Goal: Task Accomplishment & Management: Use online tool/utility

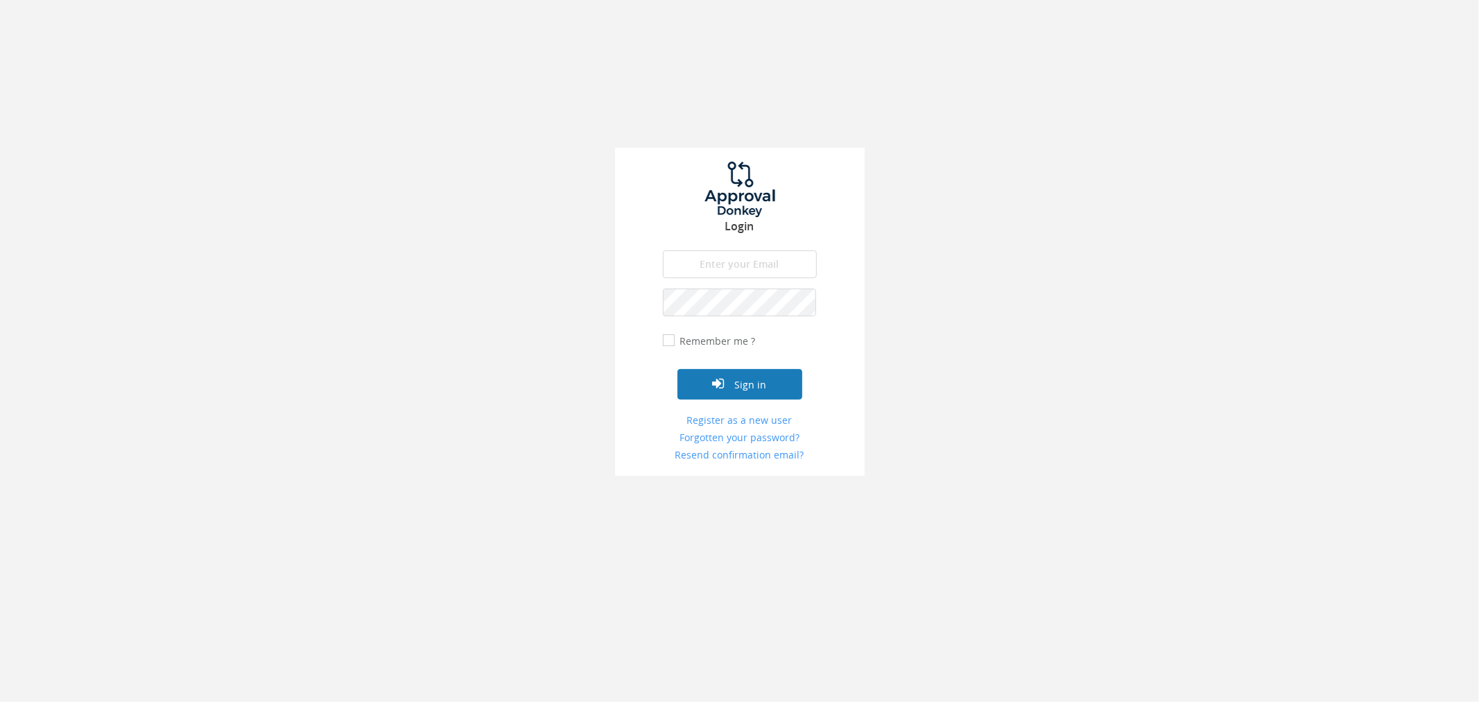
type input "[PERSON_NAME][EMAIL_ADDRESS][PERSON_NAME][DOMAIN_NAME]"
click at [684, 390] on button "Sign in" at bounding box center [739, 384] width 125 height 31
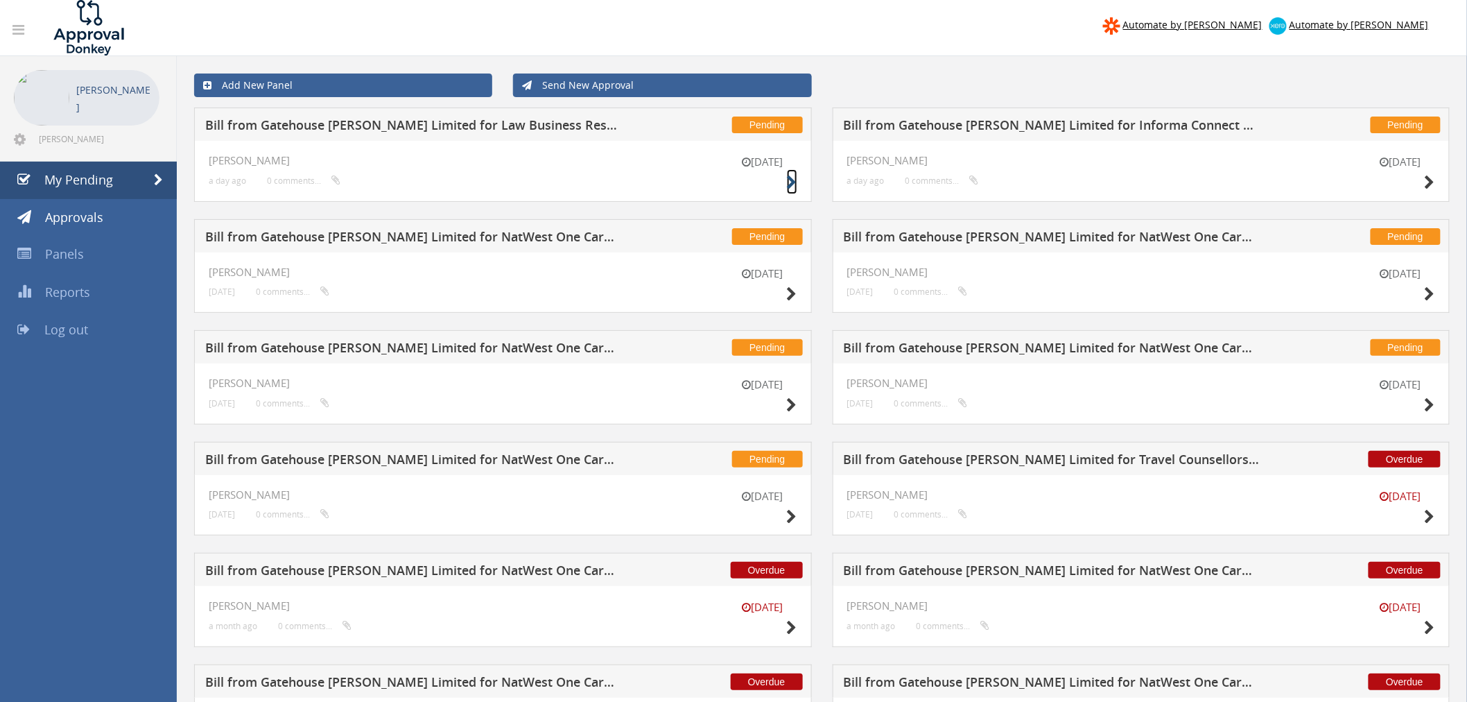
click at [789, 185] on icon at bounding box center [792, 182] width 10 height 15
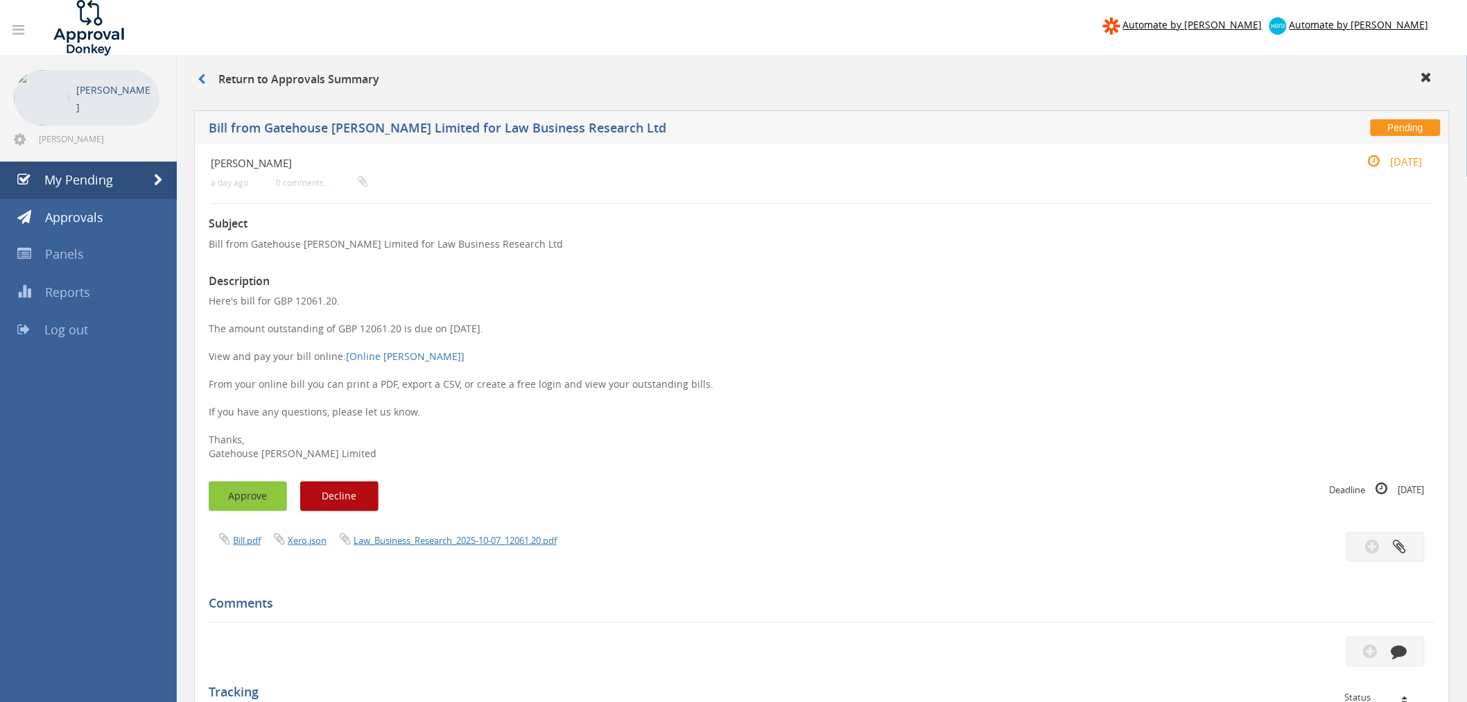
click at [229, 492] on button "Approve" at bounding box center [248, 496] width 78 height 30
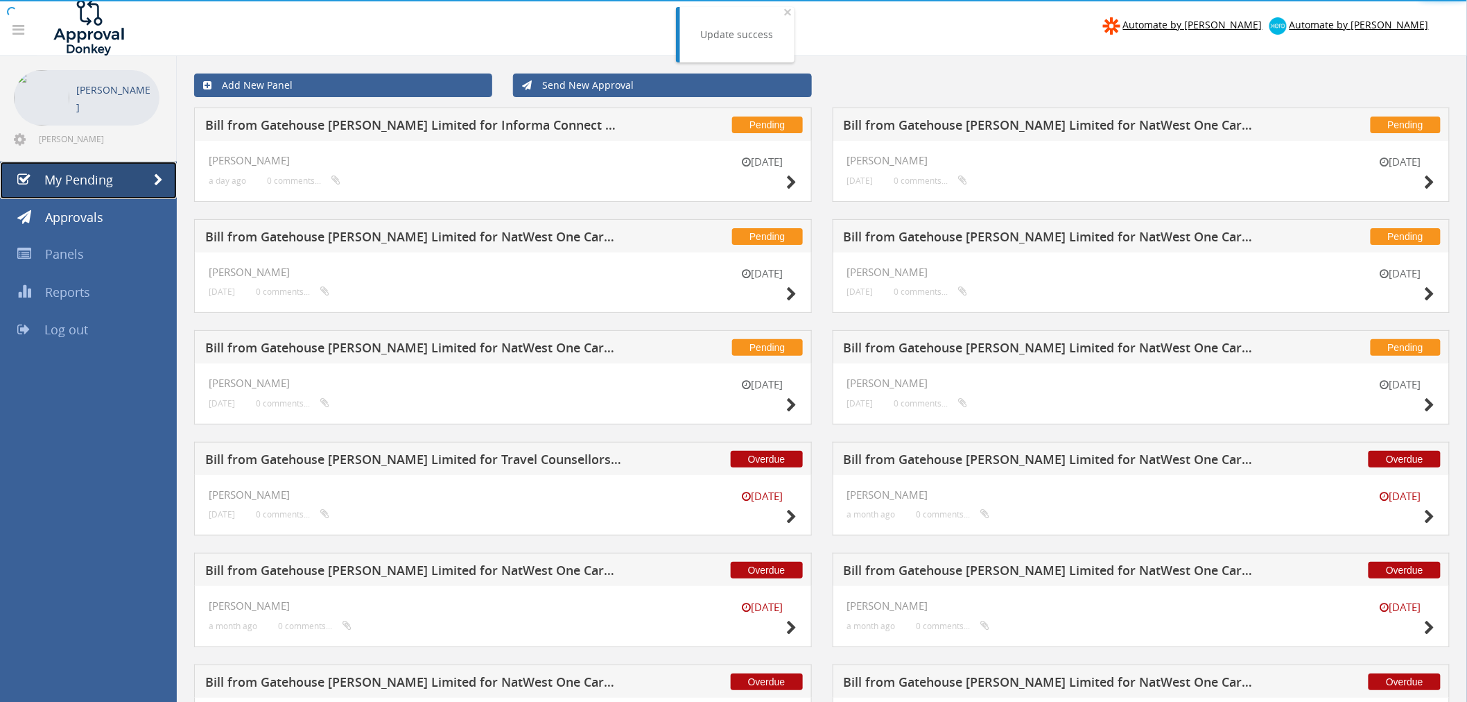
click at [132, 191] on link "My Pending" at bounding box center [88, 180] width 177 height 37
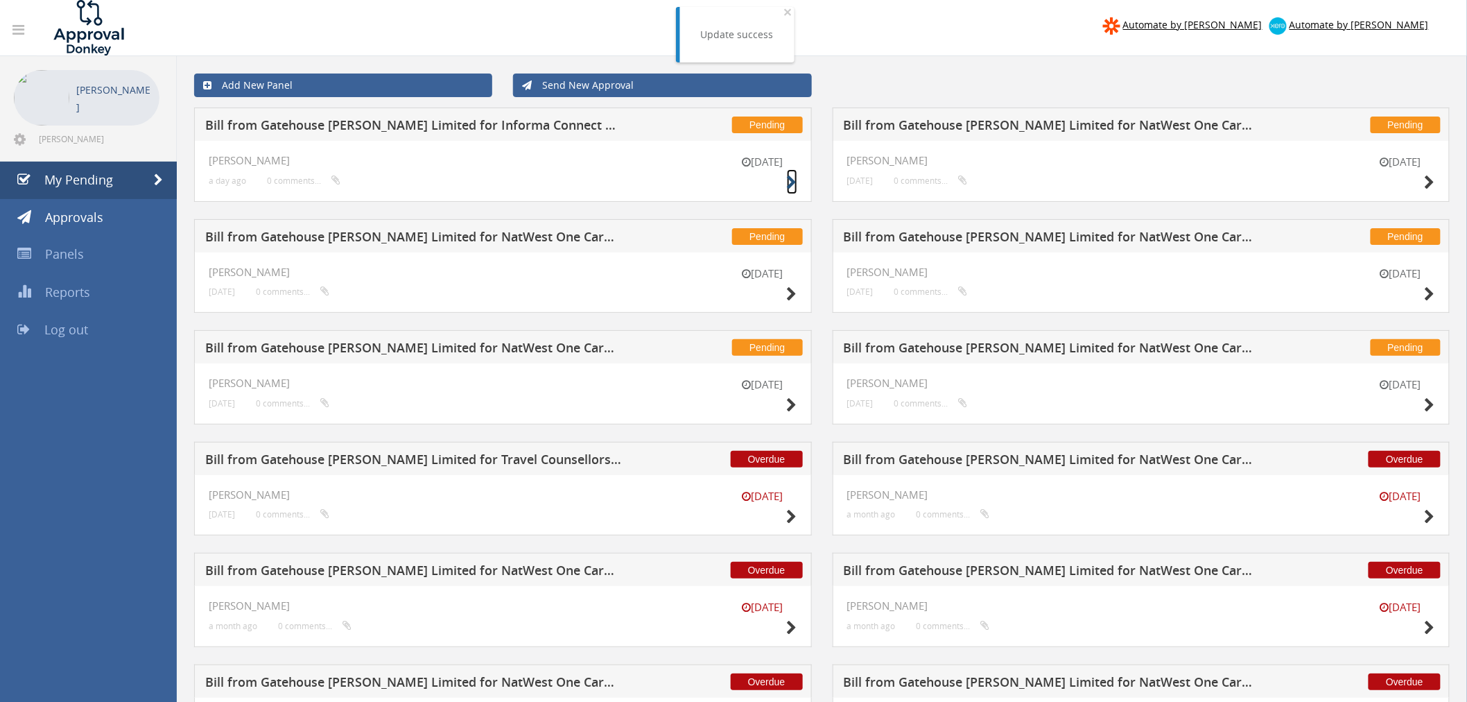
click at [793, 182] on icon at bounding box center [792, 182] width 10 height 15
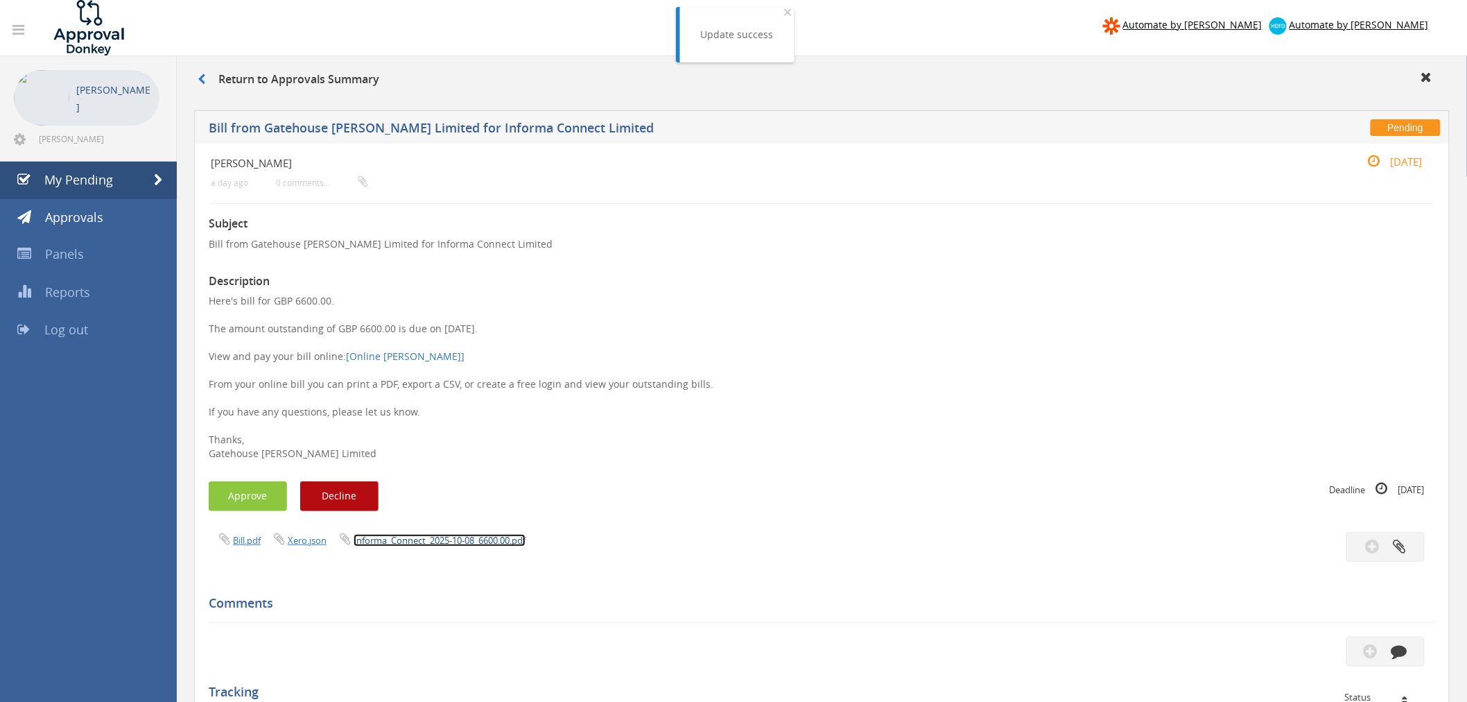
click at [483, 541] on link "Informa_Connect_2025-10-08_6600.00.pdf" at bounding box center [440, 540] width 172 height 12
click at [229, 494] on button "Approve" at bounding box center [248, 496] width 78 height 30
